Goal: Navigation & Orientation: Find specific page/section

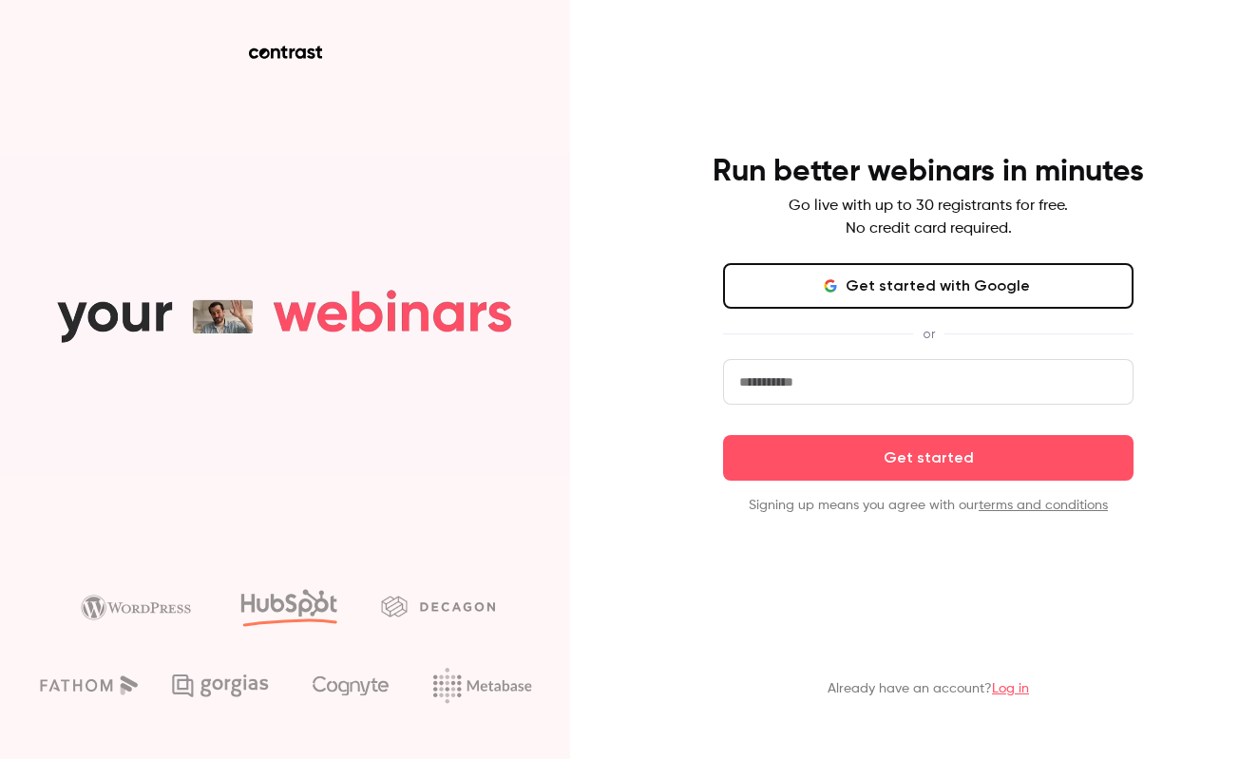
click at [898, 291] on button "Get started with Google" at bounding box center [928, 286] width 410 height 46
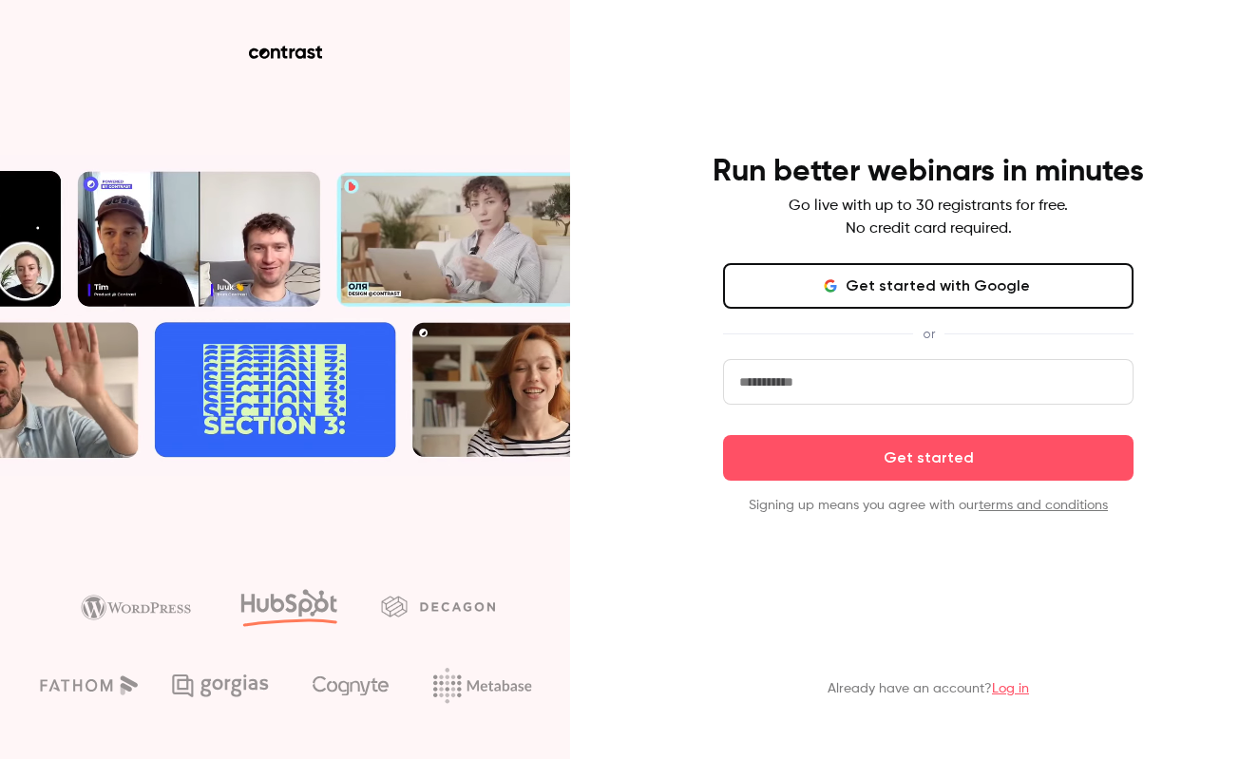
click at [900, 285] on button "Get started with Google" at bounding box center [928, 286] width 410 height 46
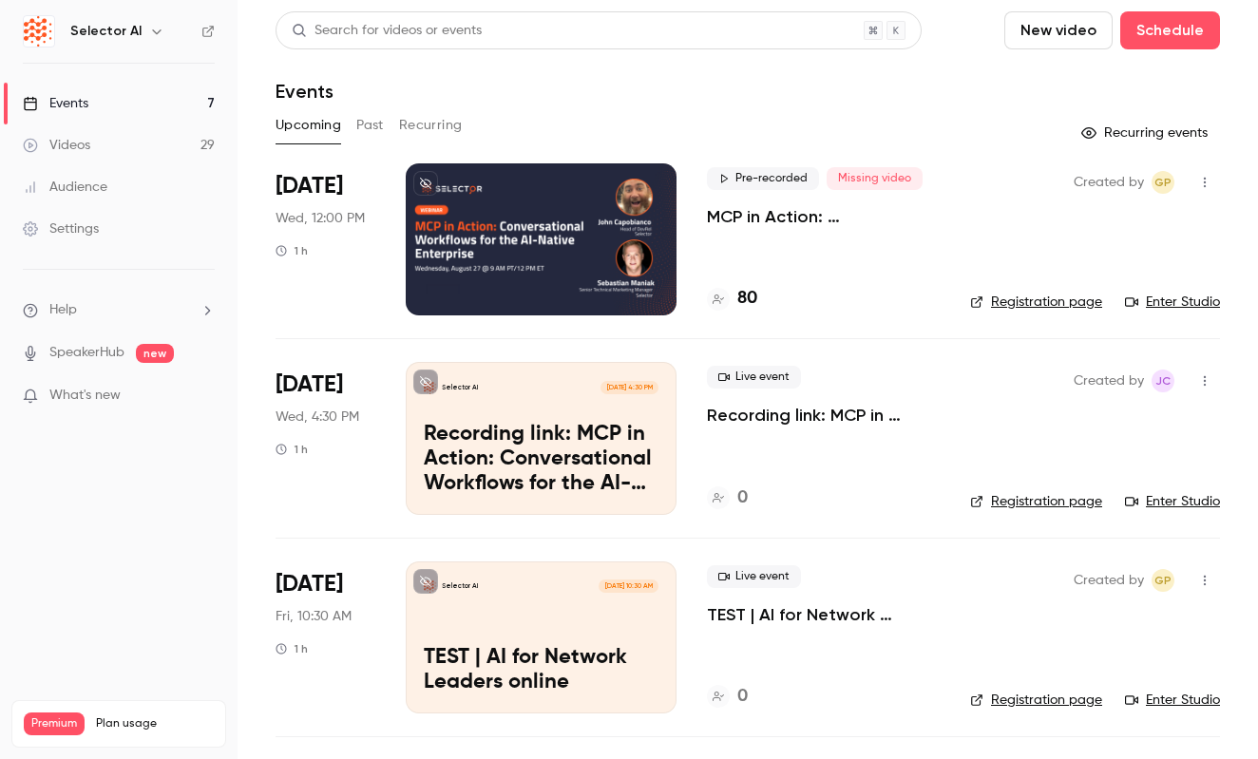
click at [528, 430] on p "Recording link: MCP in Action: Conversational Workflows for the AI-Native Enter…" at bounding box center [541, 459] width 235 height 73
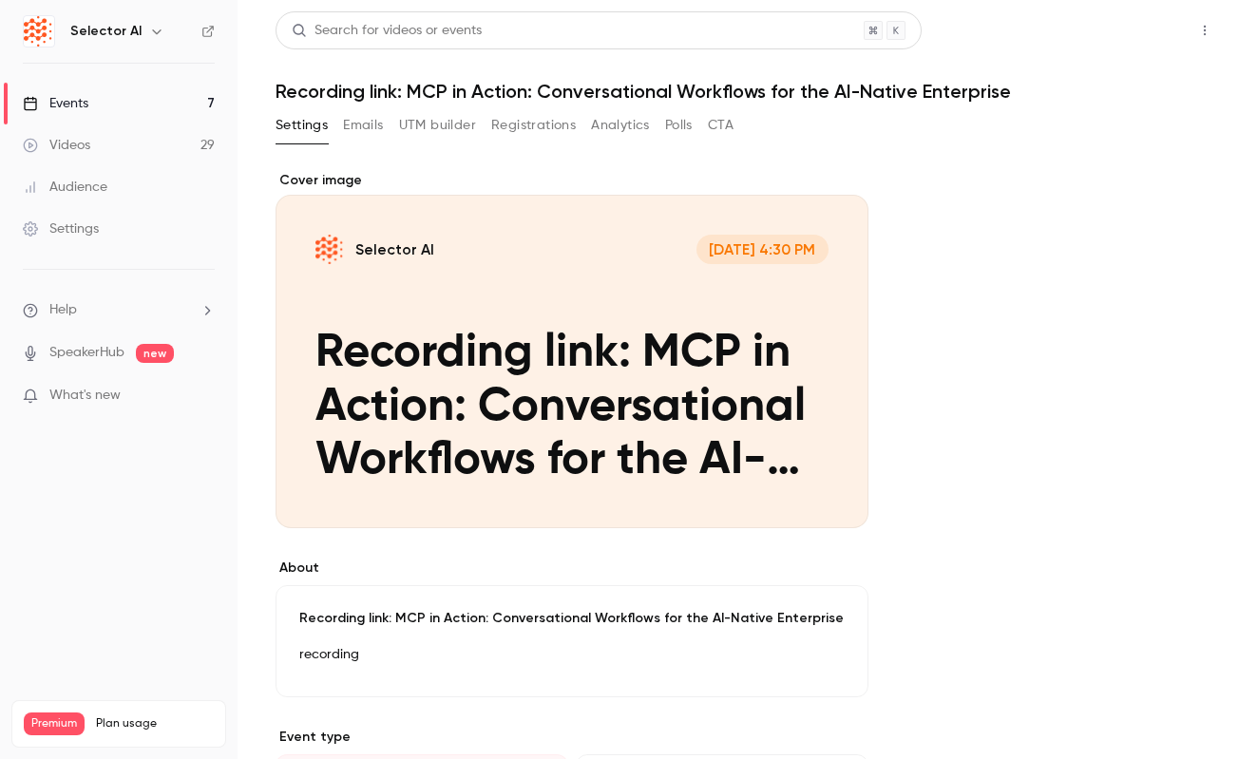
click at [1120, 37] on button "Share" at bounding box center [1136, 30] width 75 height 38
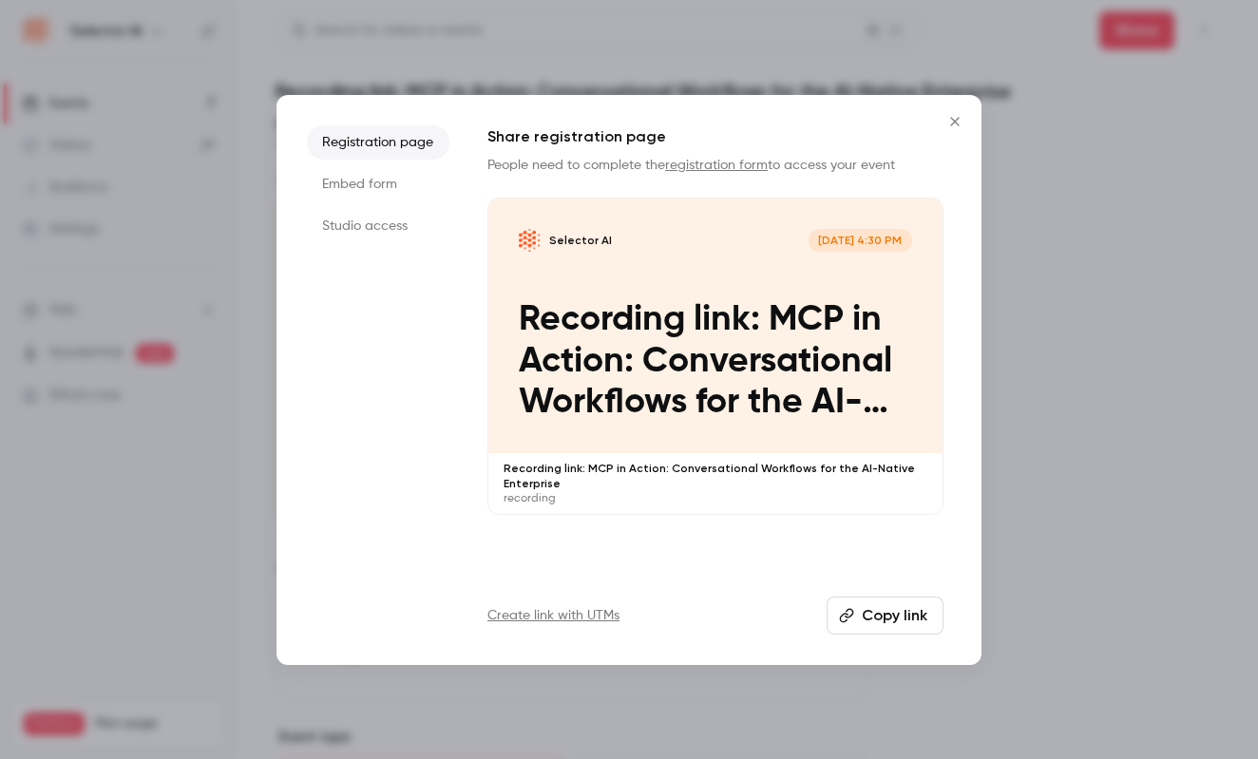
click at [371, 228] on li "Studio access" at bounding box center [378, 226] width 143 height 34
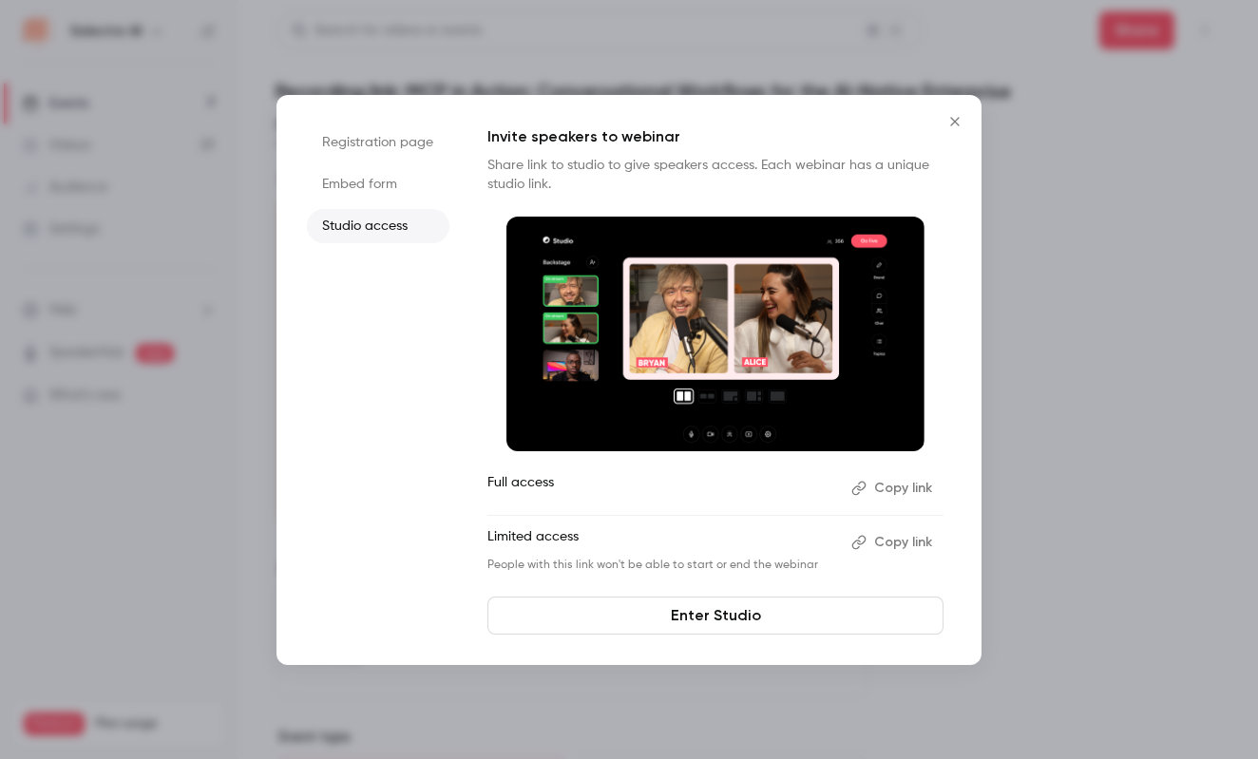
click at [687, 619] on link "Enter Studio" at bounding box center [715, 616] width 456 height 38
